Goal: Check status

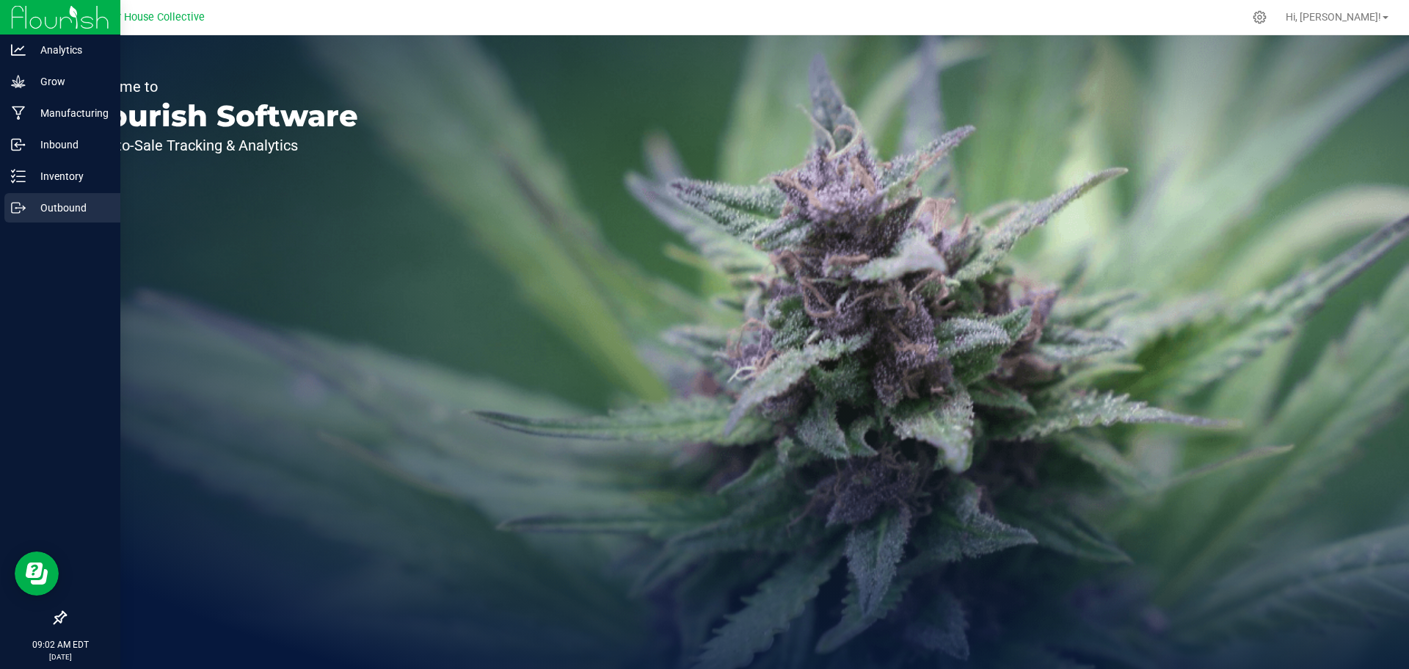
click at [61, 206] on p "Outbound" at bounding box center [70, 208] width 88 height 18
